Goal: Task Accomplishment & Management: Complete application form

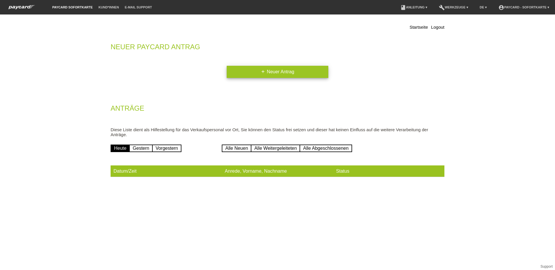
click at [277, 74] on link "add Neuer Antrag" at bounding box center [278, 72] width 102 height 12
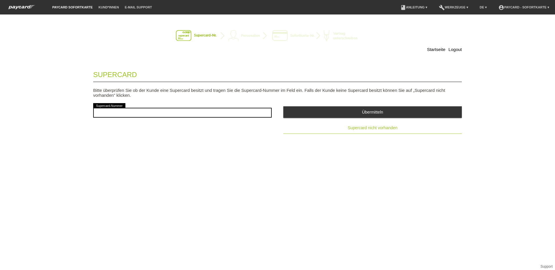
click at [384, 130] on span "Supercard nicht vorhanden" at bounding box center [372, 128] width 50 height 5
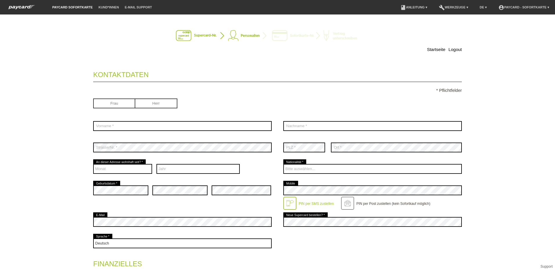
click at [166, 103] on input "radio" at bounding box center [156, 103] width 42 height 9
radio input "true"
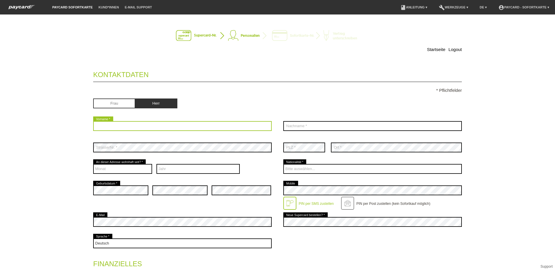
click at [137, 127] on input "text" at bounding box center [182, 126] width 178 height 10
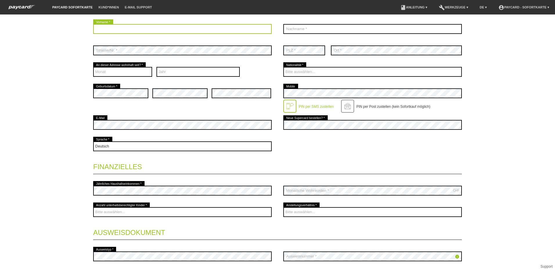
scroll to position [87, 0]
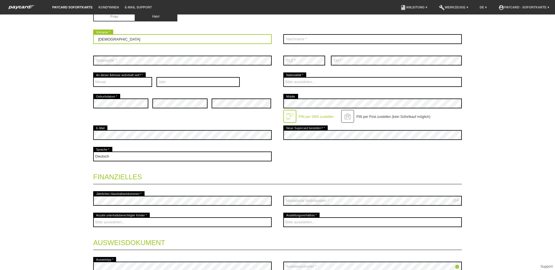
type input "[DEMOGRAPHIC_DATA]"
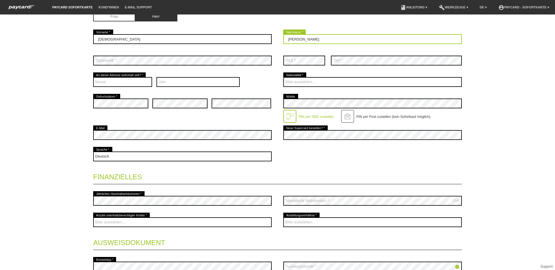
type input "[PERSON_NAME]"
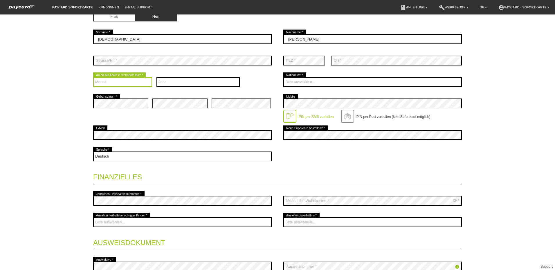
click at [115, 80] on select "Monat 01 02 03 04 05 06 07 08 09 10 11 12" at bounding box center [122, 82] width 59 height 10
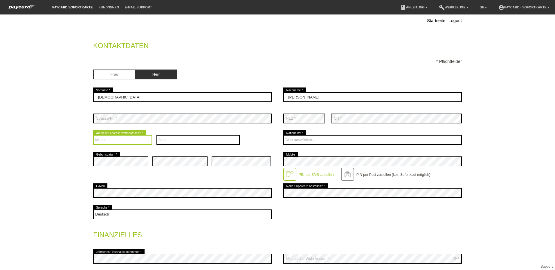
click at [129, 140] on select "Monat 01 02 03 04 05 06 07 08 09 10 11 12" at bounding box center [122, 140] width 59 height 10
select select "08"
click at [93, 135] on select "Monat 01 02 03 04 05 06 07 08 09 10 11 12" at bounding box center [122, 140] width 59 height 10
click at [170, 139] on select "Jahr 2025 2024 2023 2022 2021 2020 2019 2018 2017 2016" at bounding box center [198, 140] width 84 height 10
select select "2024"
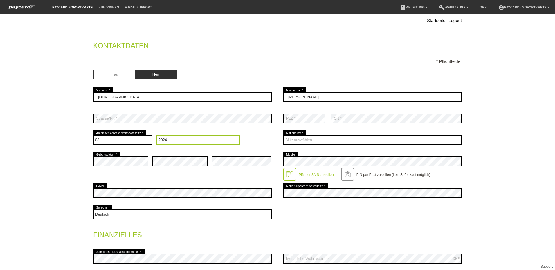
click at [156, 135] on select "Jahr 2025 2024 2023 2022 2021 2020 2019 2018 2017 2016" at bounding box center [198, 140] width 84 height 10
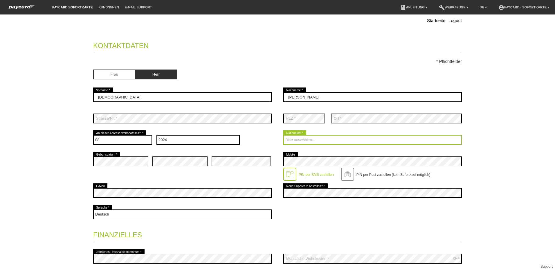
click at [323, 143] on select "Bitte auswählen... [GEOGRAPHIC_DATA] [GEOGRAPHIC_DATA] [GEOGRAPHIC_DATA] [GEOGR…" at bounding box center [372, 140] width 178 height 10
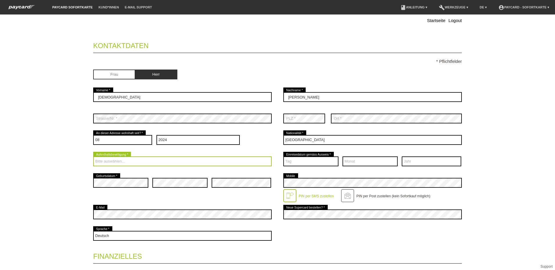
click at [133, 165] on select "Bitte auswählen... C B B - Flüchtlingsstatus Andere" at bounding box center [182, 162] width 178 height 10
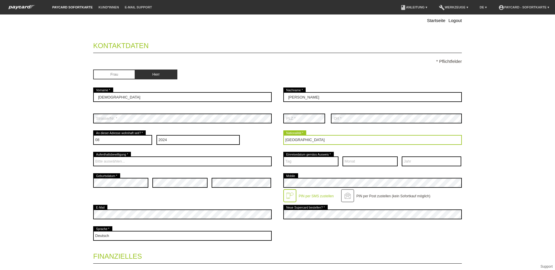
click at [301, 138] on select "Bitte auswählen... [GEOGRAPHIC_DATA] [GEOGRAPHIC_DATA] [GEOGRAPHIC_DATA] [GEOGR…" at bounding box center [372, 140] width 178 height 10
select select "CH"
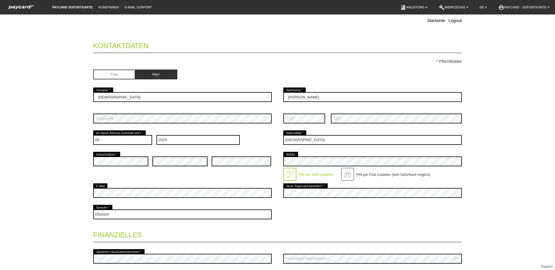
click at [241, 171] on div "error" at bounding box center [240, 161] width 59 height 21
click at [319, 215] on div "Deutsch Français Italiano English error Sprache *" at bounding box center [277, 214] width 368 height 21
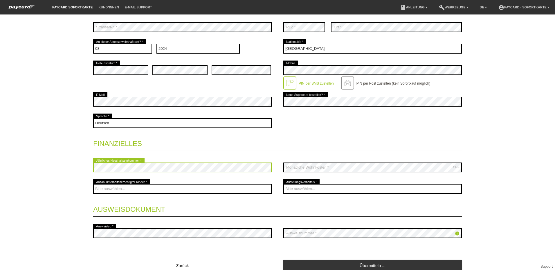
scroll to position [88, 0]
